Goal: Task Accomplishment & Management: Manage account settings

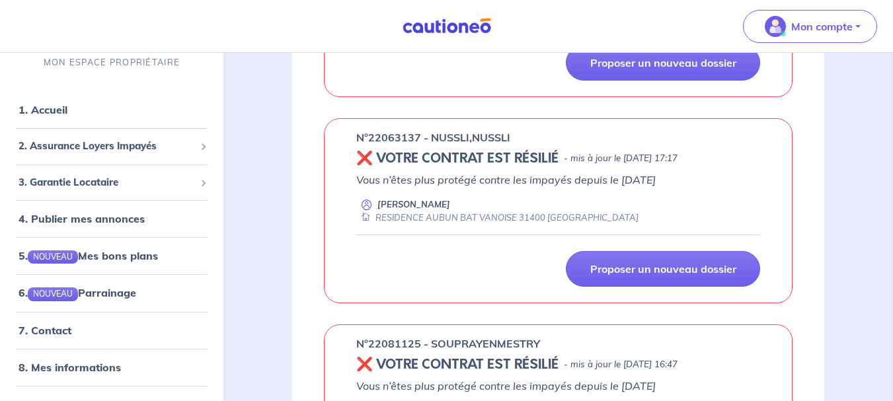
scroll to position [274, 0]
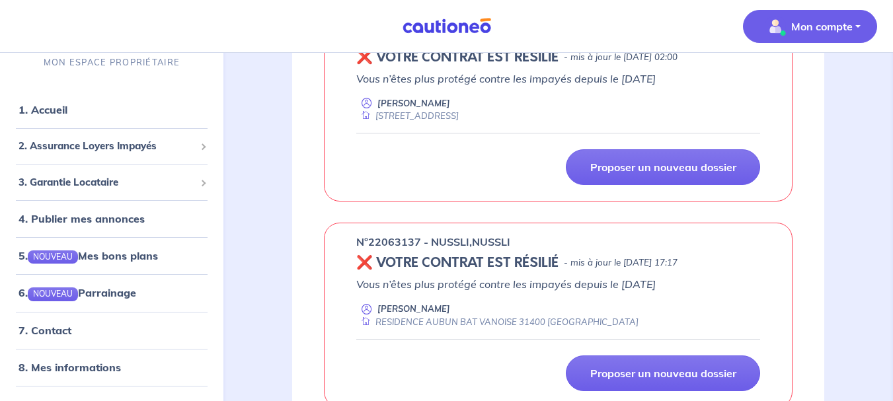
click at [845, 17] on span "Mon compte" at bounding box center [805, 26] width 93 height 21
click at [800, 116] on link "Me déconnecter" at bounding box center [796, 113] width 106 height 21
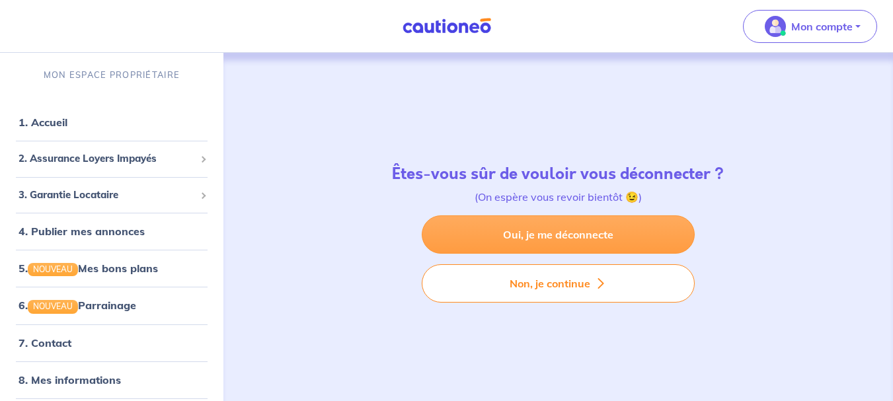
click at [545, 239] on link "Oui, je me déconnecte" at bounding box center [558, 234] width 273 height 38
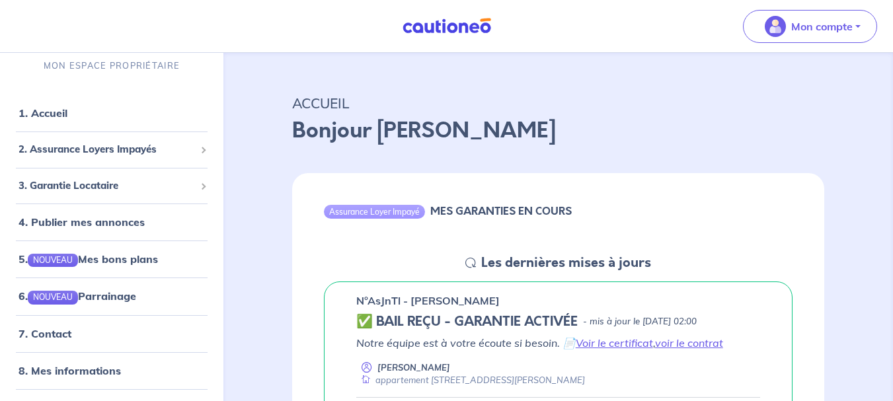
scroll to position [9, 0]
